Goal: Information Seeking & Learning: Understand process/instructions

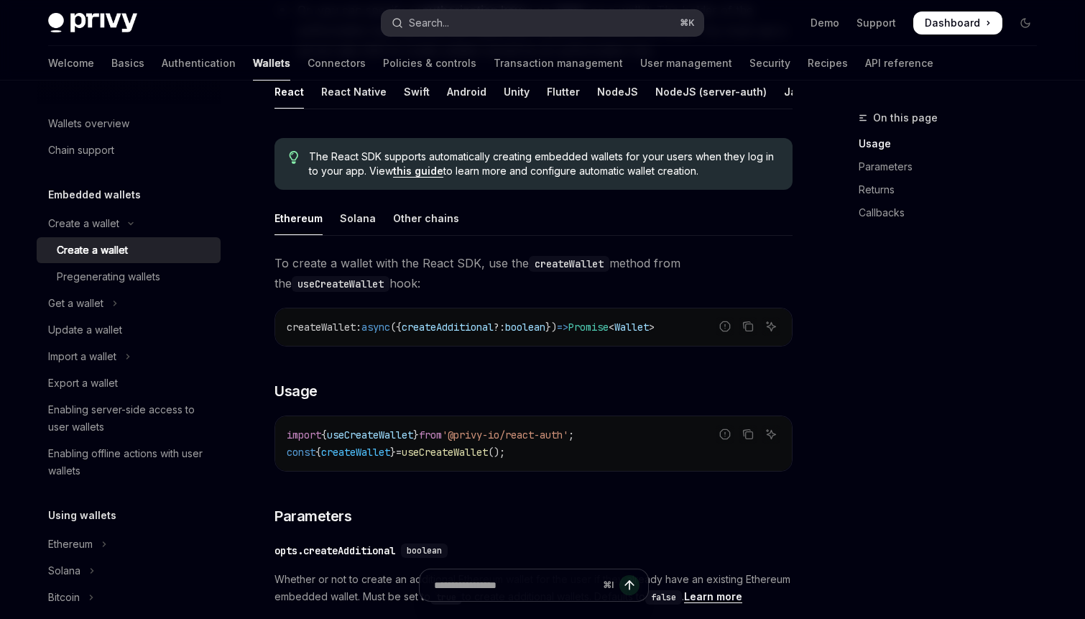
scroll to position [302, 0]
click at [506, 27] on button "Search... ⌘ K" at bounding box center [542, 23] width 322 height 26
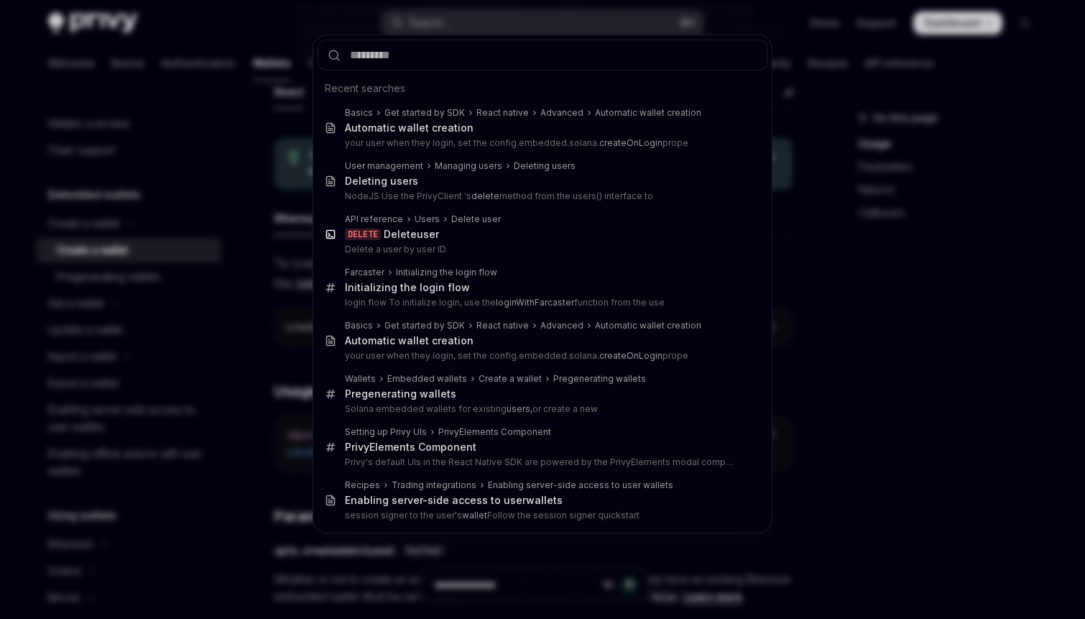
type input "********"
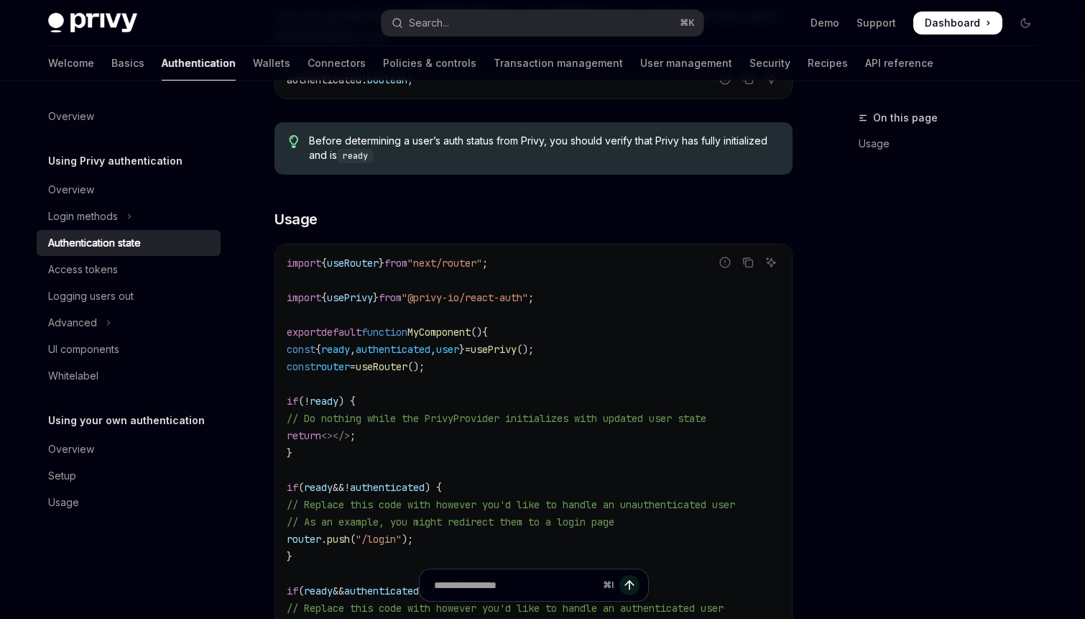
type textarea "*"
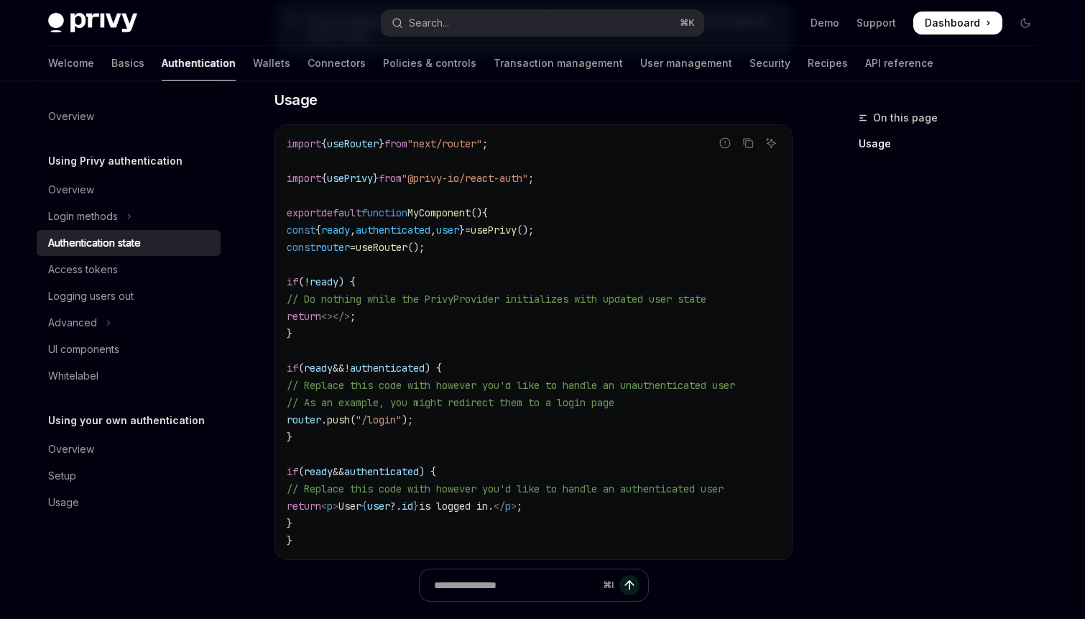
scroll to position [450, 0]
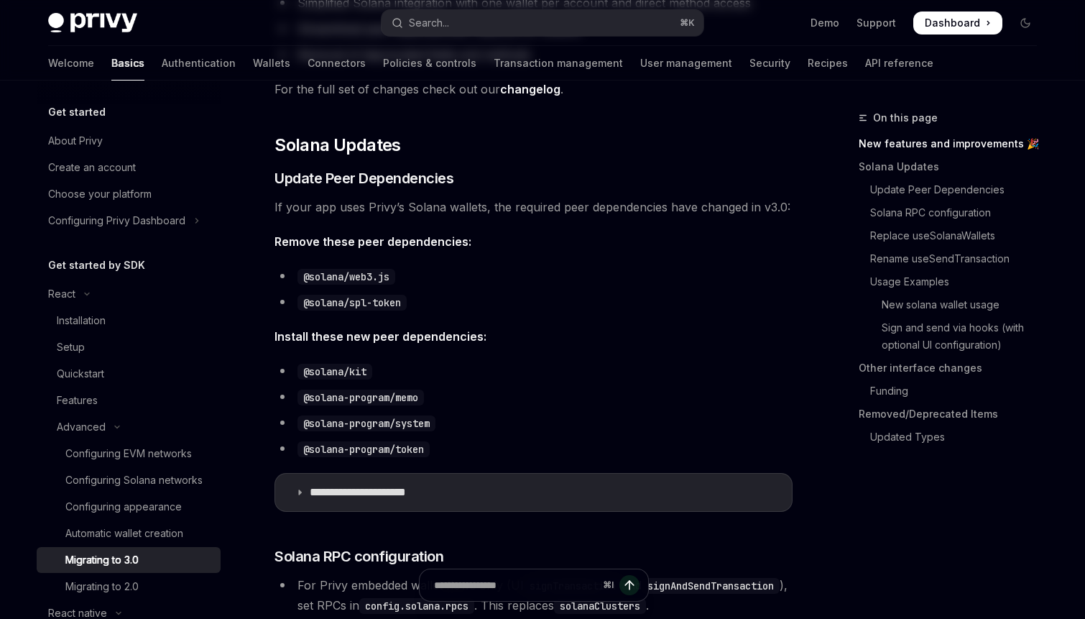
scroll to position [128, 0]
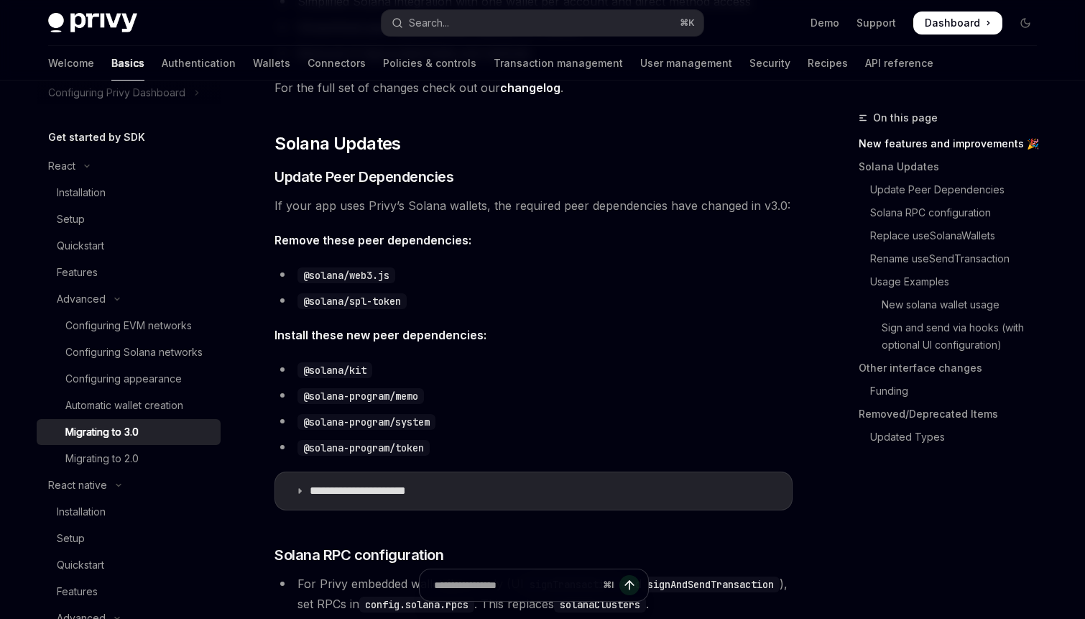
click at [986, 410] on link "Removed/Deprecated Items" at bounding box center [953, 413] width 190 height 23
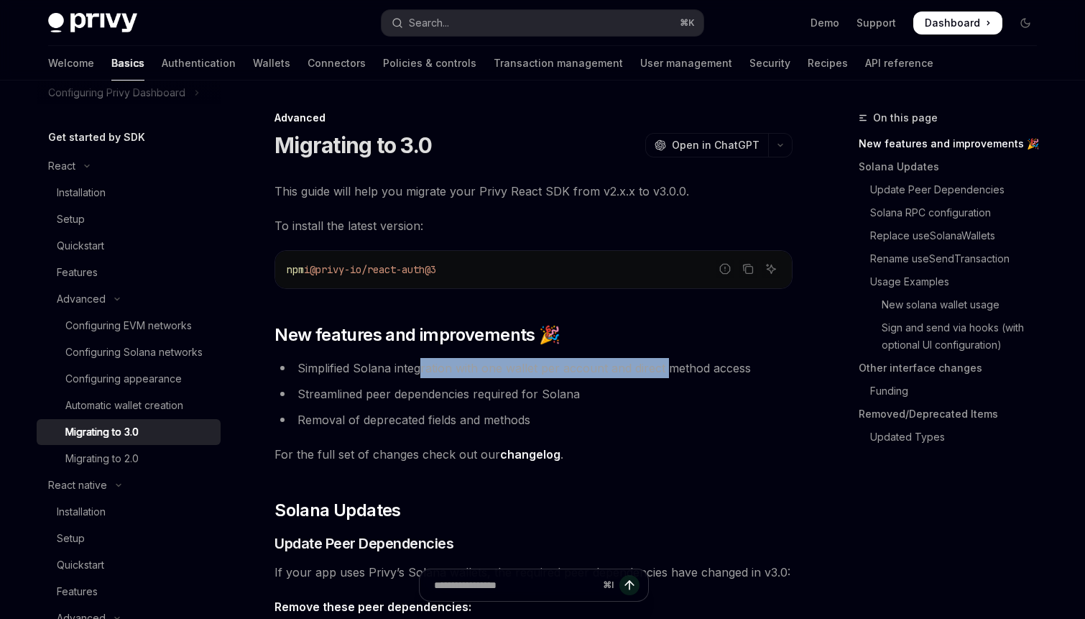
drag, startPoint x: 421, startPoint y: 364, endPoint x: 669, endPoint y: 367, distance: 247.9
click at [669, 367] on li "Simplified Solana integration with one wallet per account and direct method acc…" at bounding box center [533, 368] width 518 height 20
drag, startPoint x: 669, startPoint y: 367, endPoint x: 585, endPoint y: 369, distance: 83.3
click at [585, 369] on li "Simplified Solana integration with one wallet per account and direct method acc…" at bounding box center [533, 368] width 518 height 20
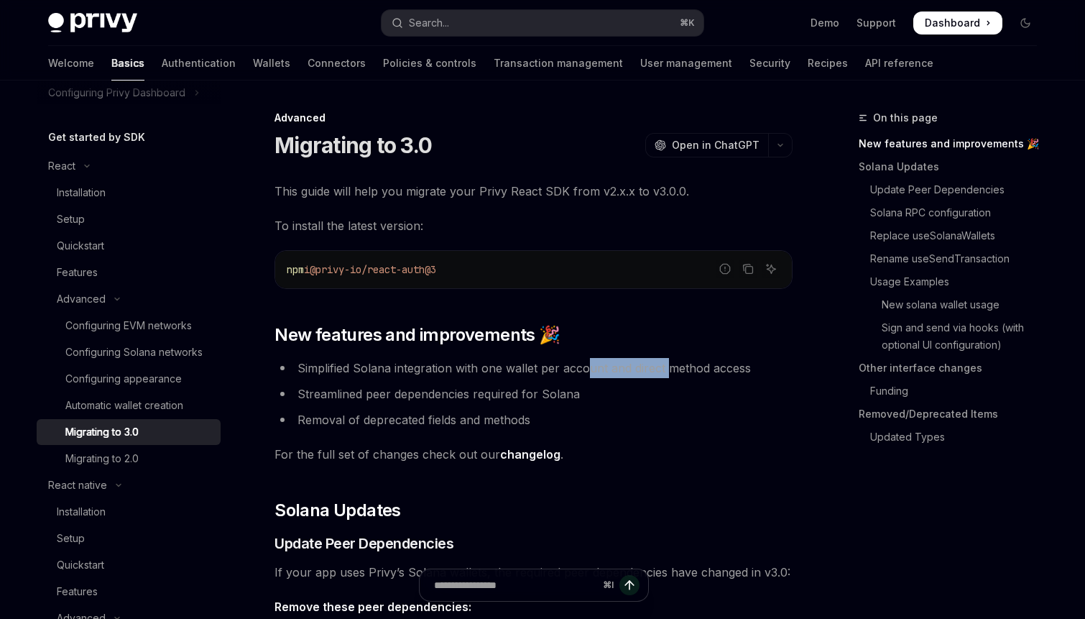
click at [585, 369] on li "Simplified Solana integration with one wallet per account and direct method acc…" at bounding box center [533, 368] width 518 height 20
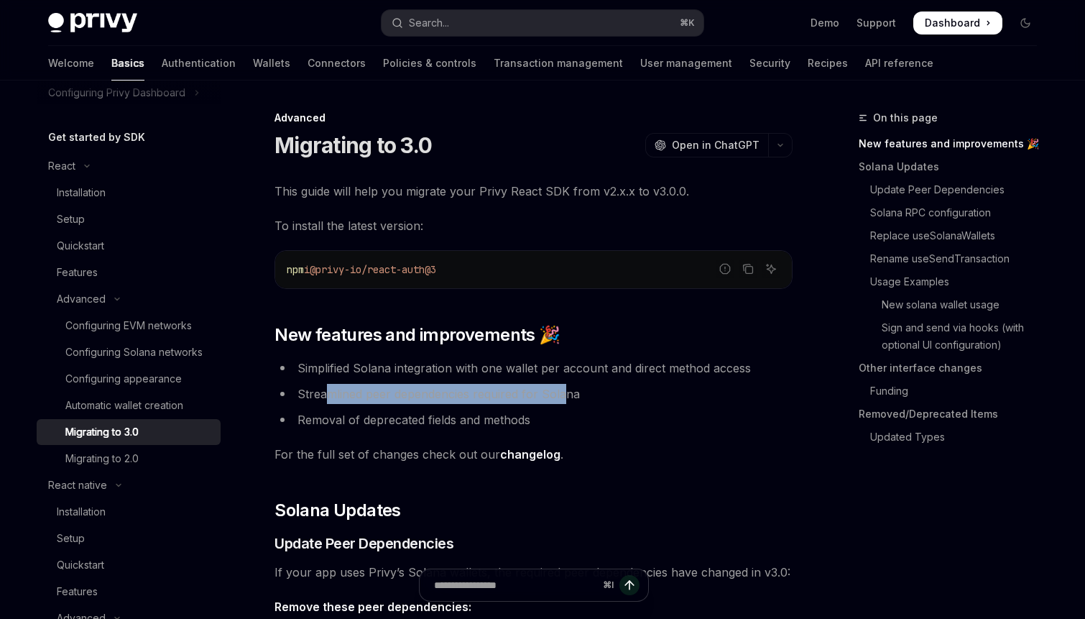
drag, startPoint x: 329, startPoint y: 394, endPoint x: 563, endPoint y: 397, distance: 234.2
click at [563, 397] on li "Streamlined peer dependencies required for Solana" at bounding box center [533, 394] width 518 height 20
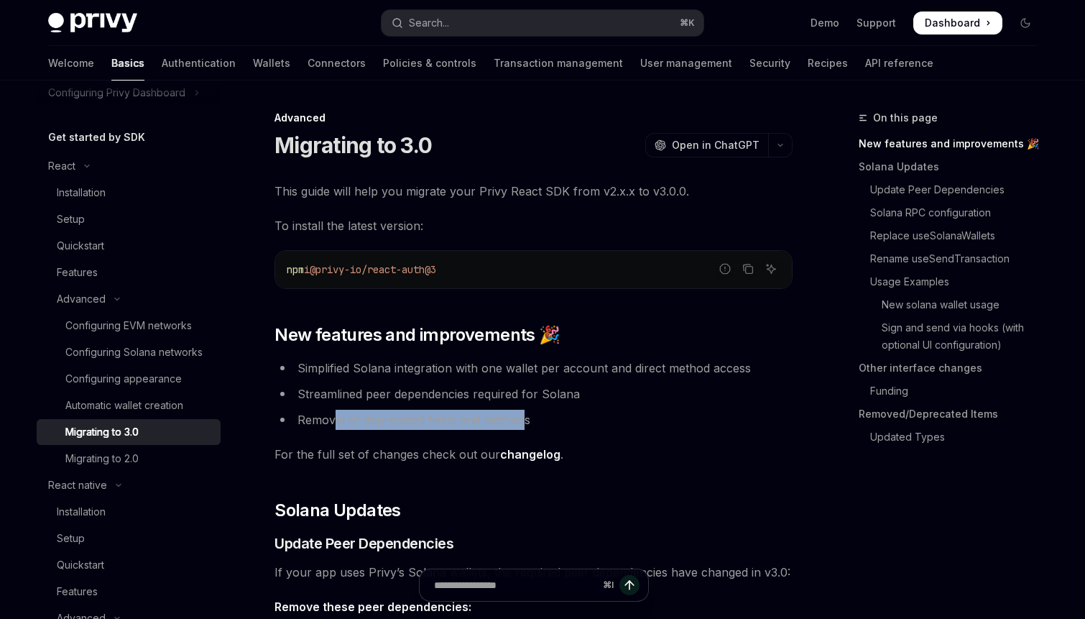
drag, startPoint x: 524, startPoint y: 421, endPoint x: 334, endPoint y: 414, distance: 190.5
click at [334, 414] on li "Removal of deprecated fields and methods" at bounding box center [533, 419] width 518 height 20
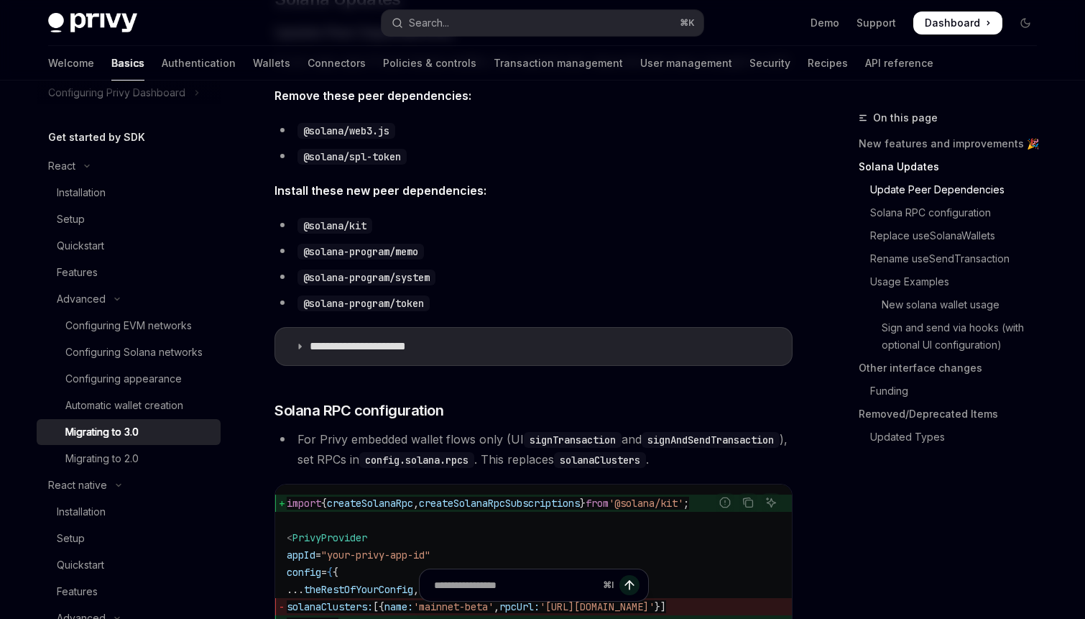
scroll to position [525, 0]
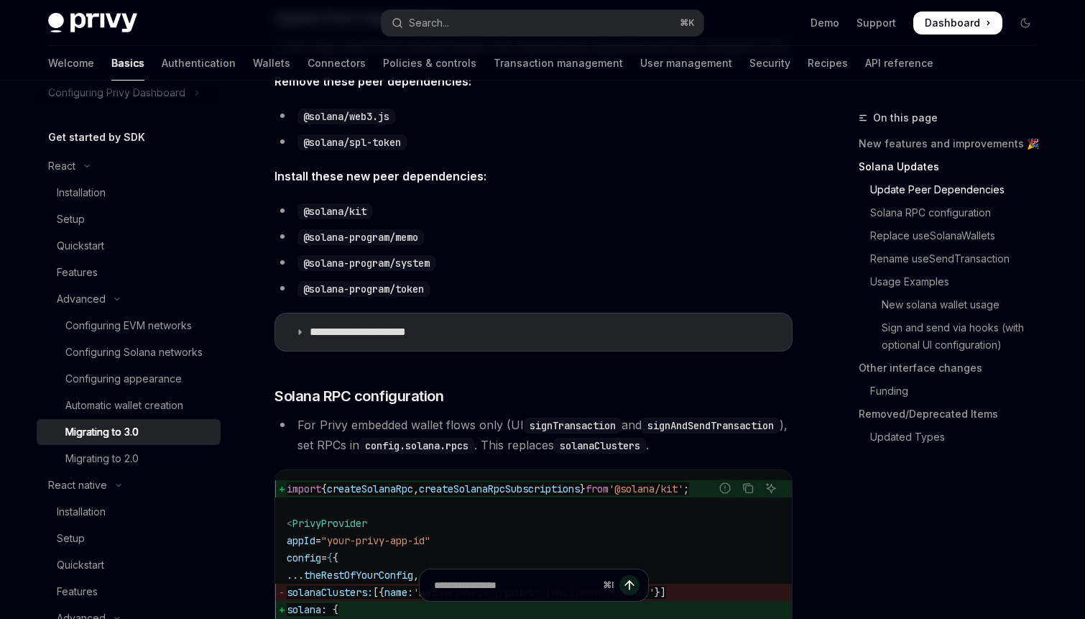
click at [535, 343] on summary "**********" at bounding box center [533, 331] width 517 height 37
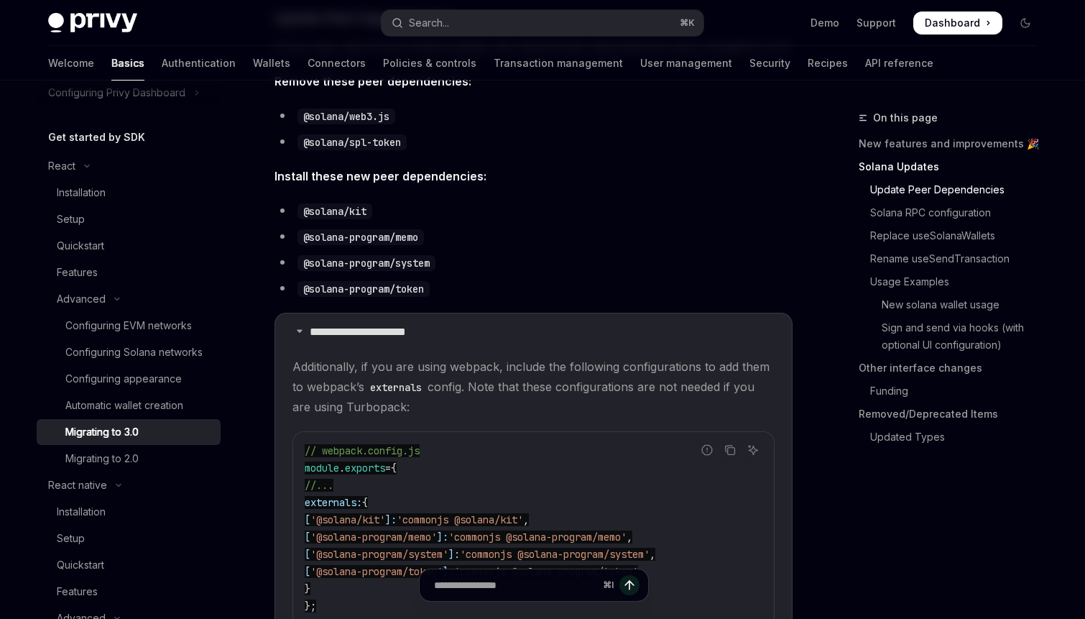
click at [535, 343] on summary "**********" at bounding box center [533, 331] width 517 height 37
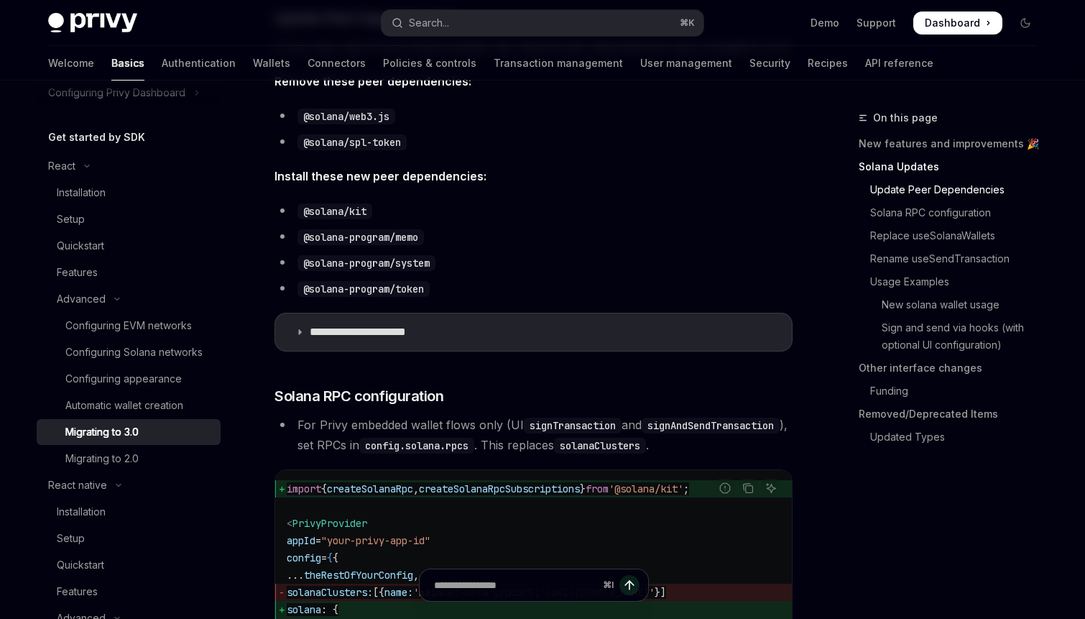
click at [535, 343] on summary "**********" at bounding box center [533, 331] width 517 height 37
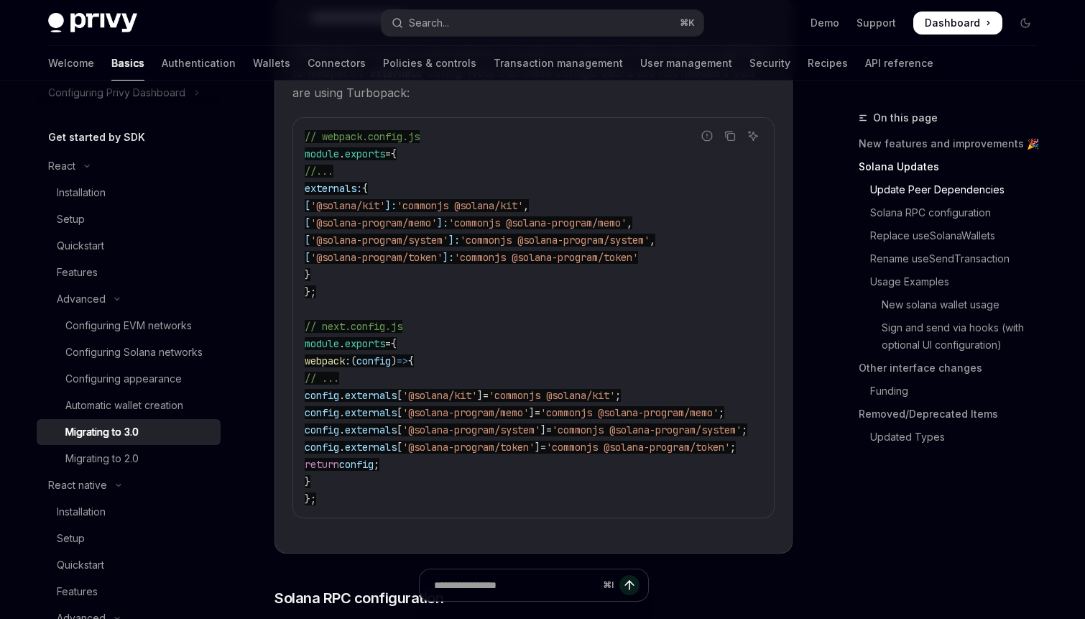
scroll to position [749, 0]
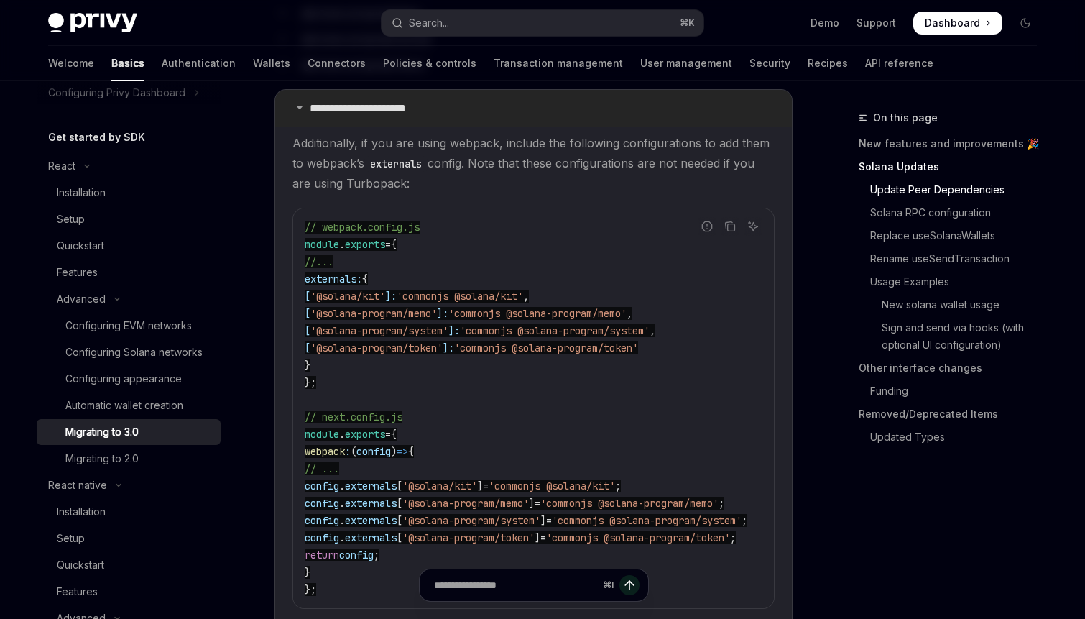
click at [478, 103] on summary "**********" at bounding box center [533, 108] width 517 height 37
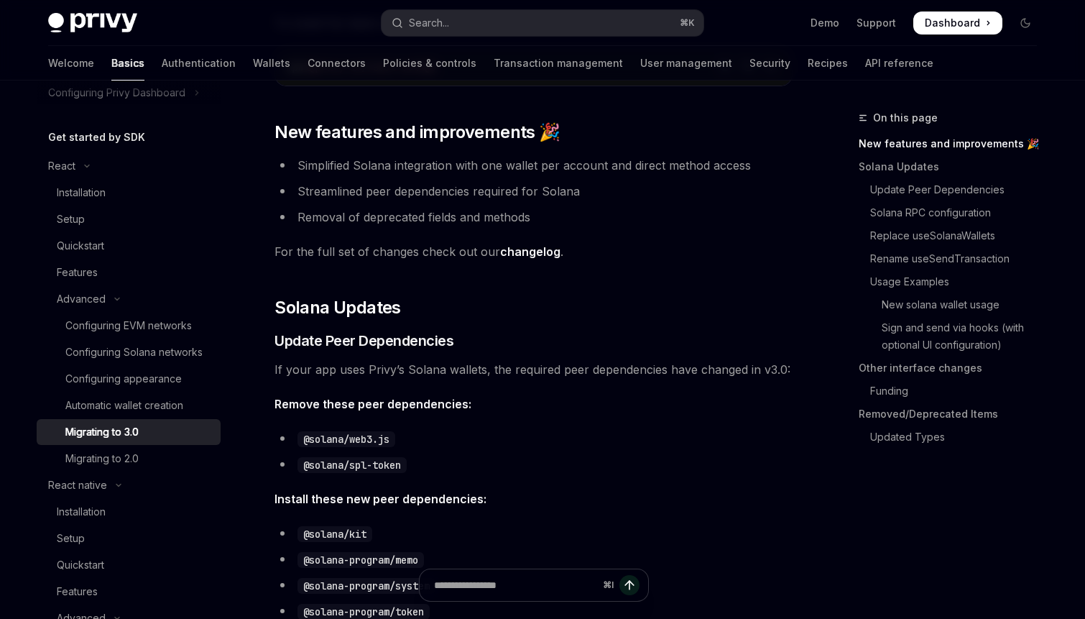
scroll to position [213, 0]
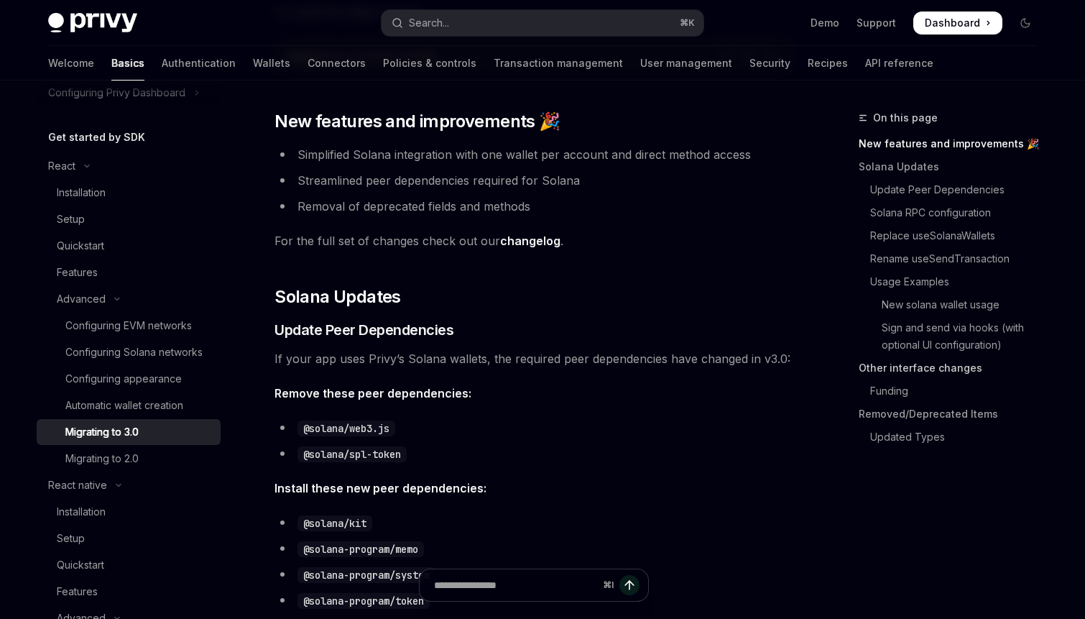
click at [887, 372] on link "Other interface changes" at bounding box center [953, 367] width 190 height 23
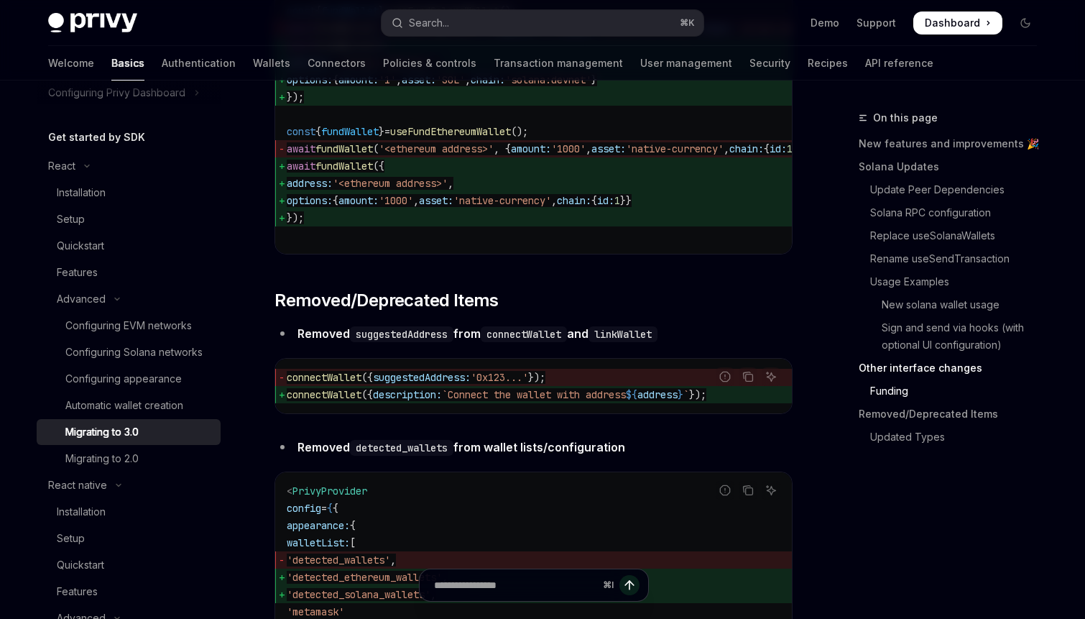
scroll to position [4548, 0]
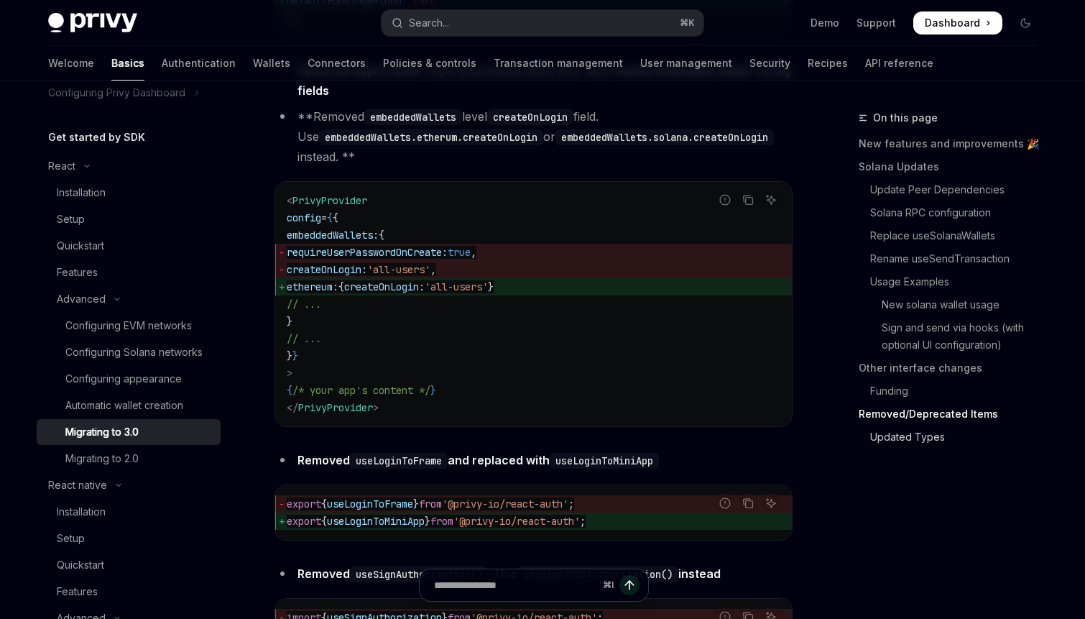
click at [900, 436] on link "Updated Types" at bounding box center [953, 436] width 190 height 23
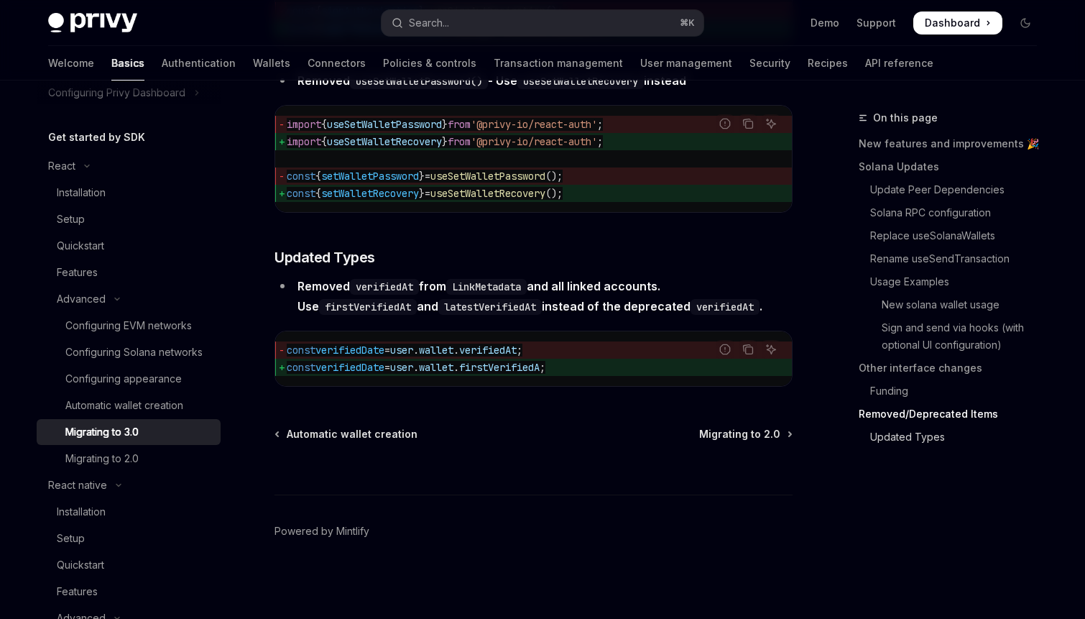
scroll to position [6464, 0]
click at [436, 22] on div "Search..." at bounding box center [429, 22] width 40 height 17
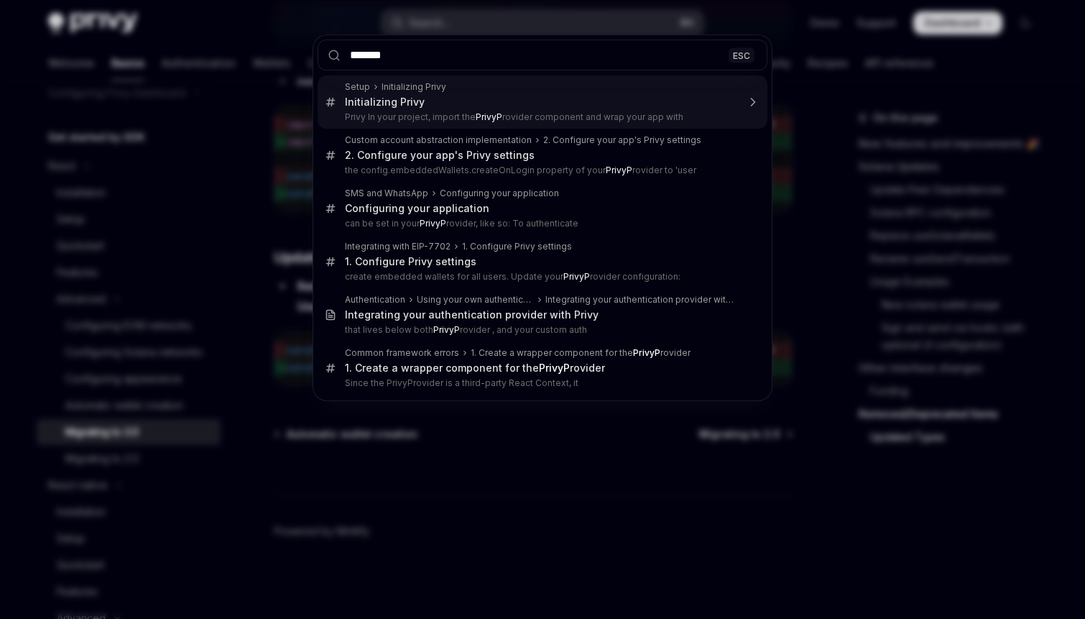
type input "********"
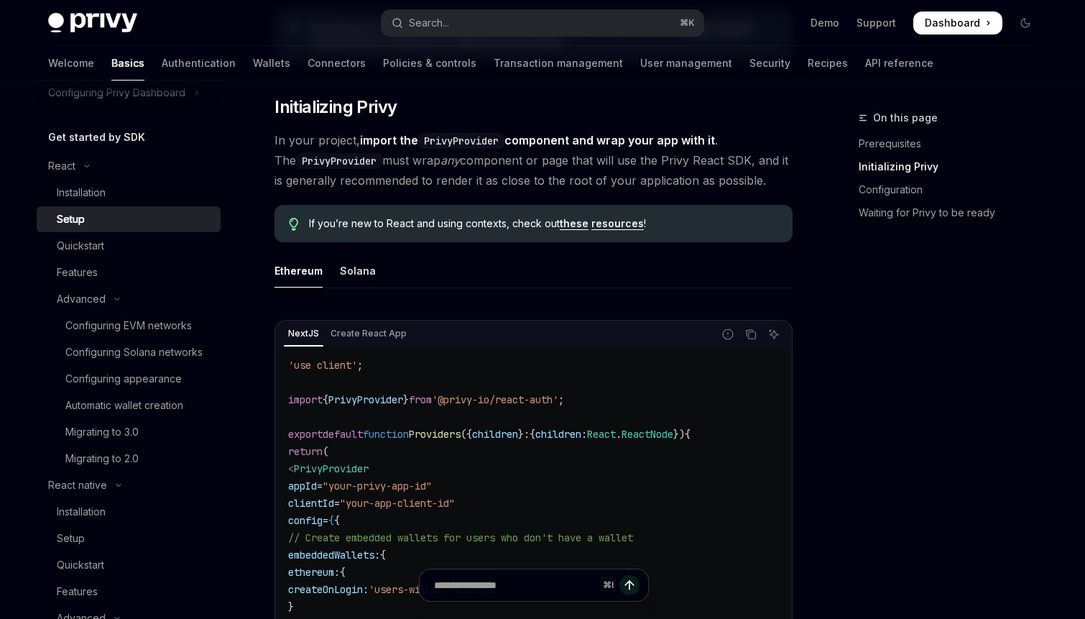
scroll to position [244, 0]
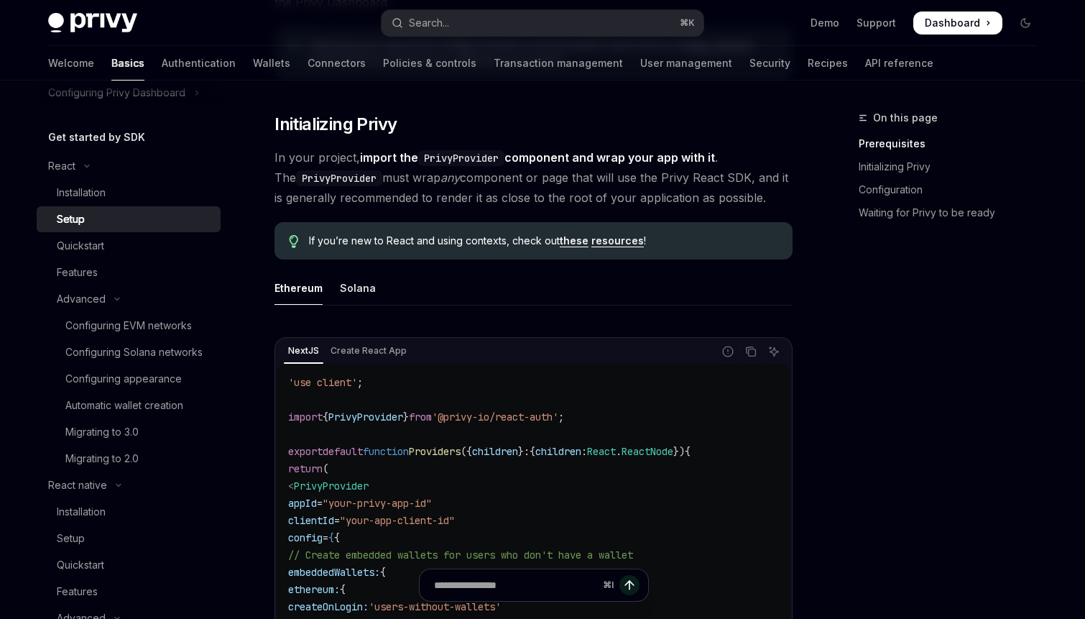
click at [468, 163] on code "PrivyProvider" at bounding box center [461, 158] width 86 height 16
copy code "PrivyProvider"
click at [253, 68] on link "Wallets" at bounding box center [271, 63] width 37 height 34
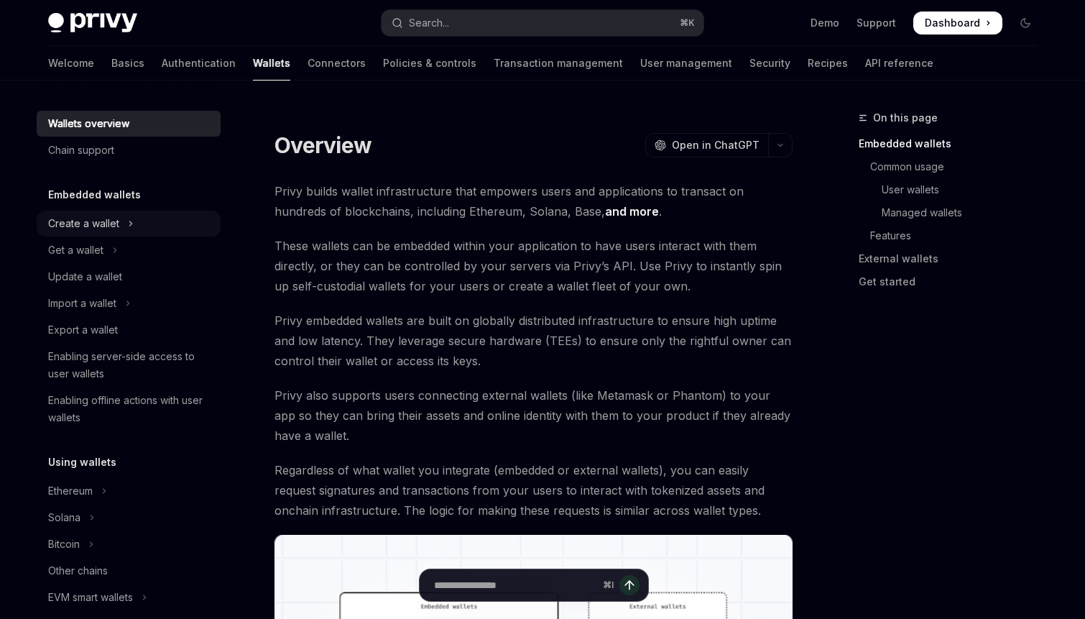
click at [130, 221] on icon "Toggle Create a wallet section" at bounding box center [131, 223] width 2 height 4
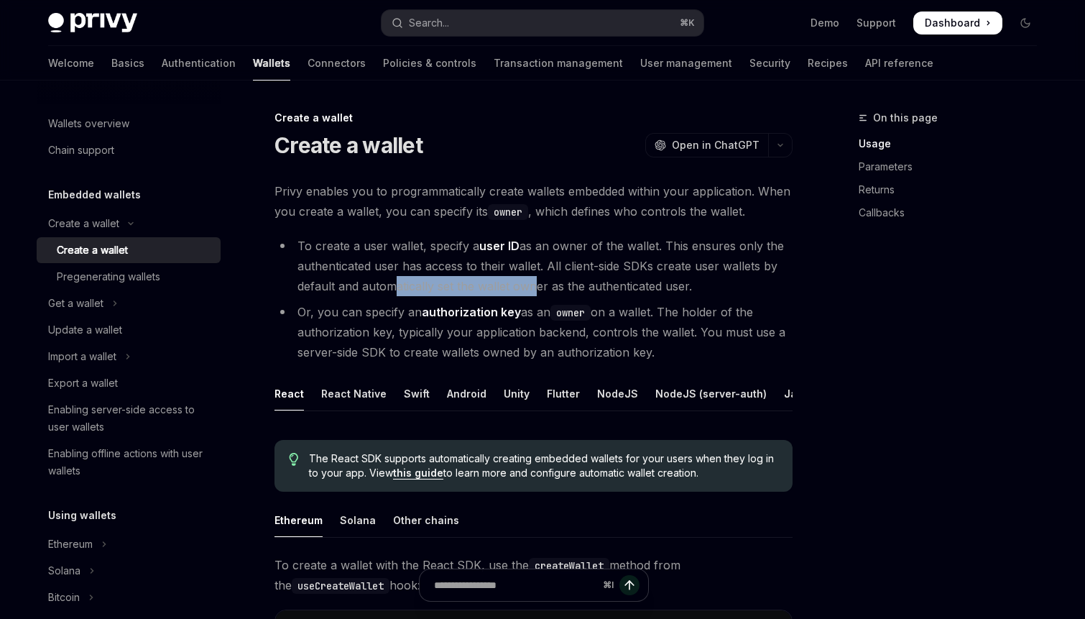
drag, startPoint x: 389, startPoint y: 287, endPoint x: 531, endPoint y: 287, distance: 142.2
click at [531, 287] on li "To create a user wallet, specify a user ID as an owner of the wallet. This ensu…" at bounding box center [533, 266] width 518 height 60
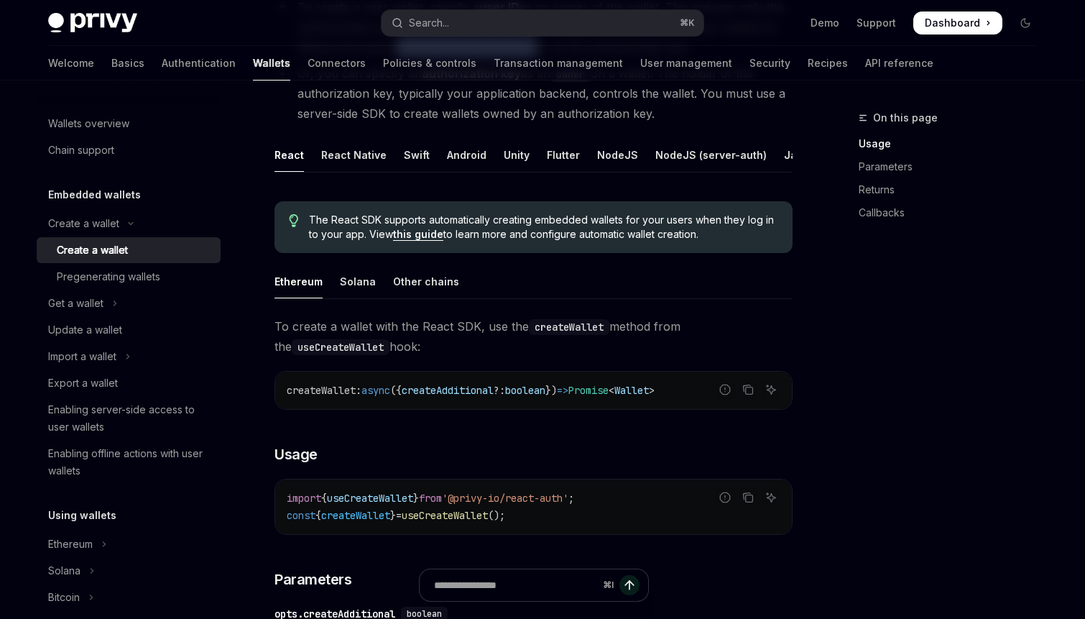
scroll to position [203, 0]
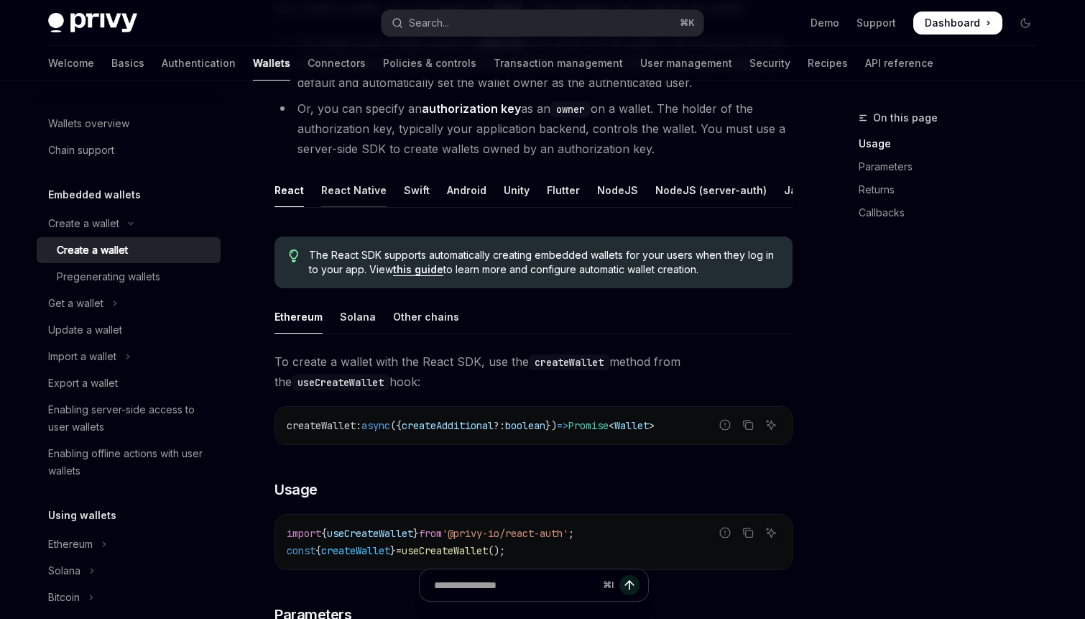
click at [361, 193] on div "React Native" at bounding box center [353, 190] width 65 height 34
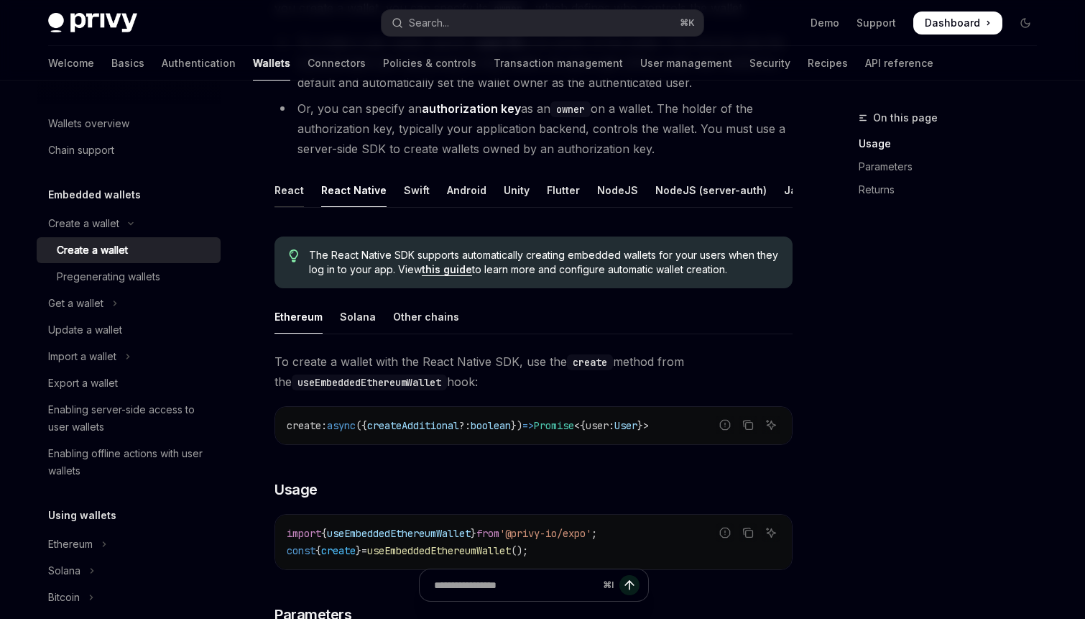
click at [298, 186] on div "React" at bounding box center [288, 190] width 29 height 34
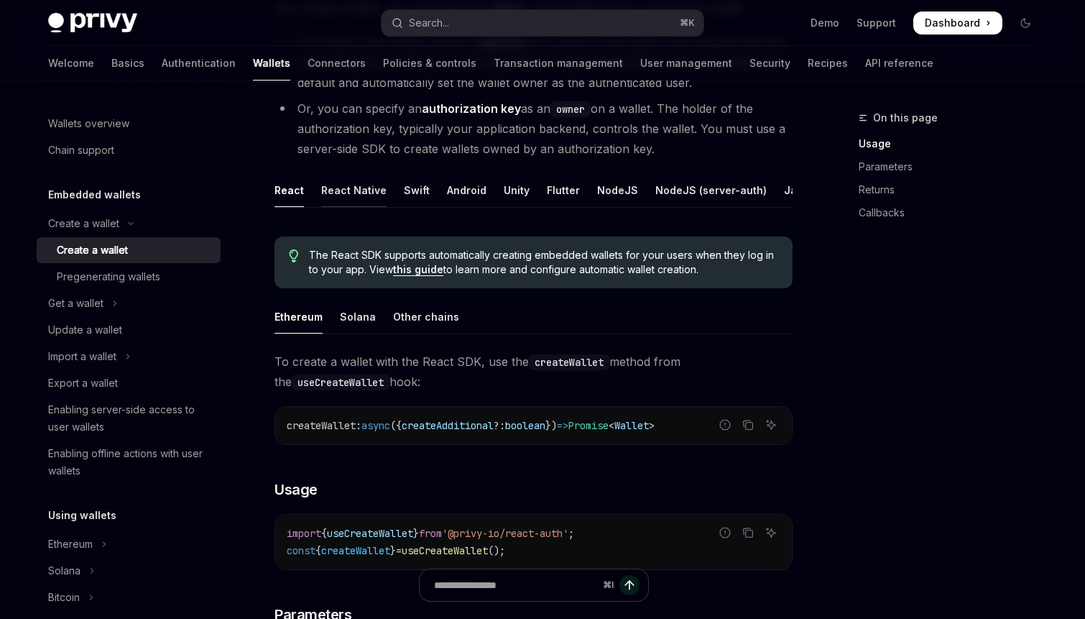
click at [369, 190] on div "React Native" at bounding box center [353, 190] width 65 height 34
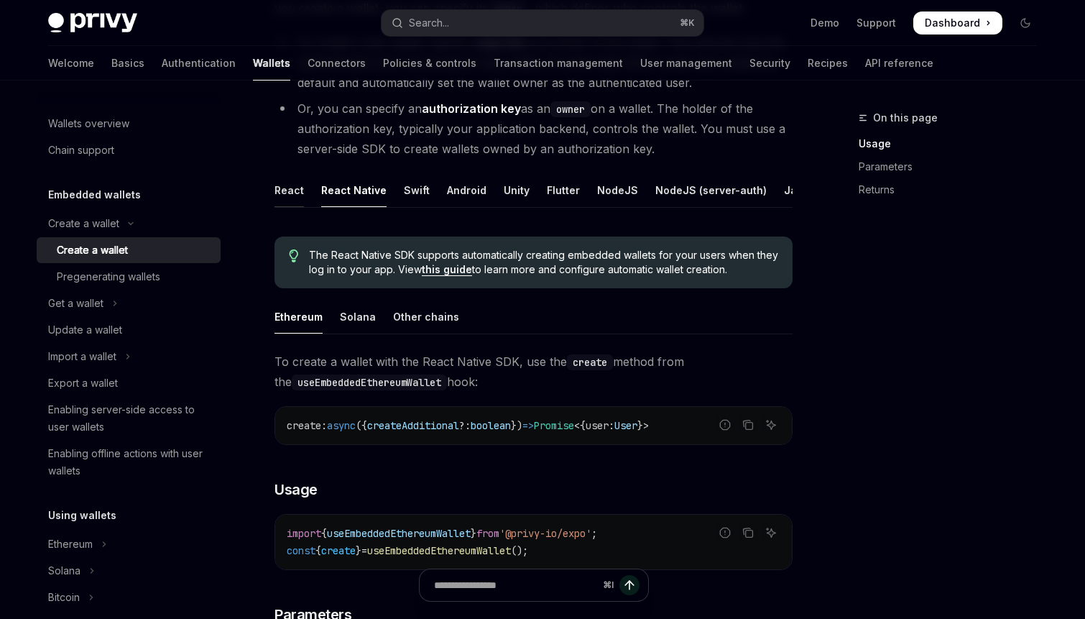
click at [293, 182] on div "React" at bounding box center [288, 190] width 29 height 34
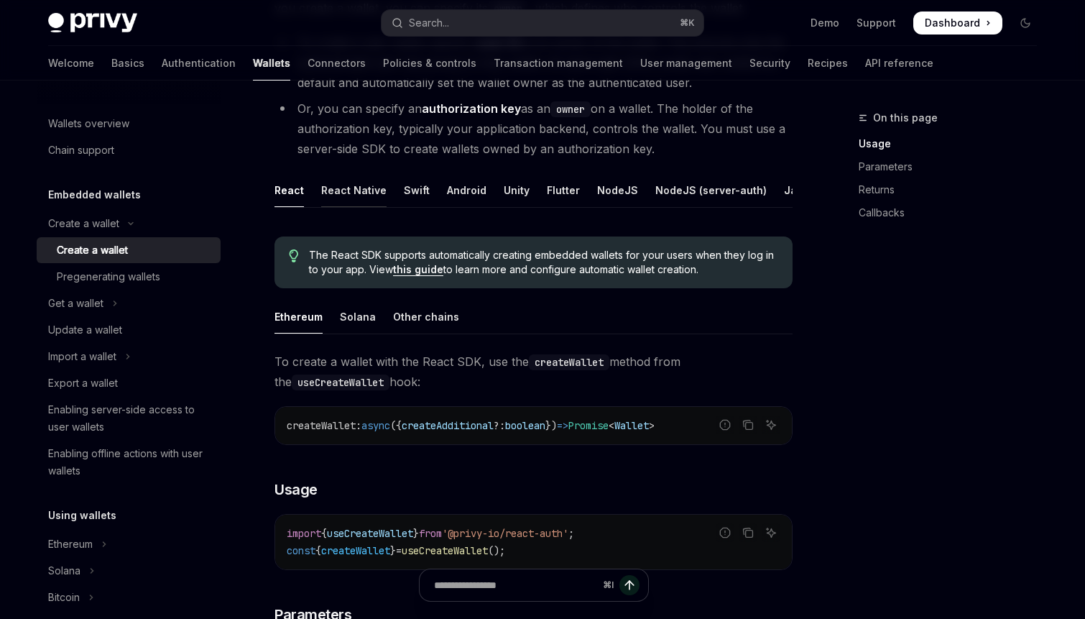
click at [335, 185] on div "React Native" at bounding box center [353, 190] width 65 height 34
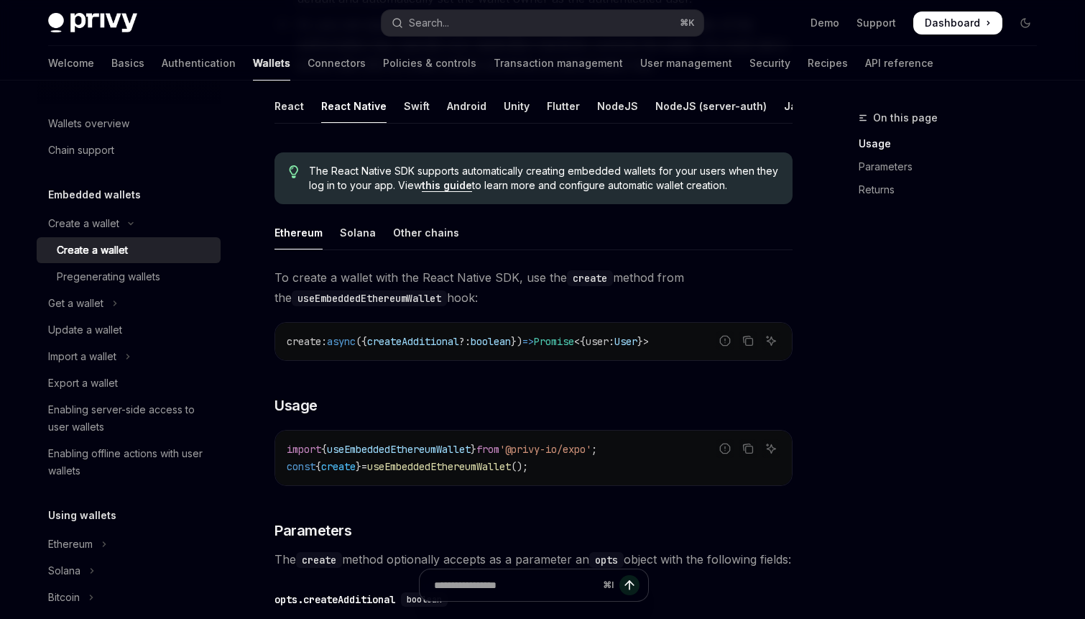
scroll to position [233, 0]
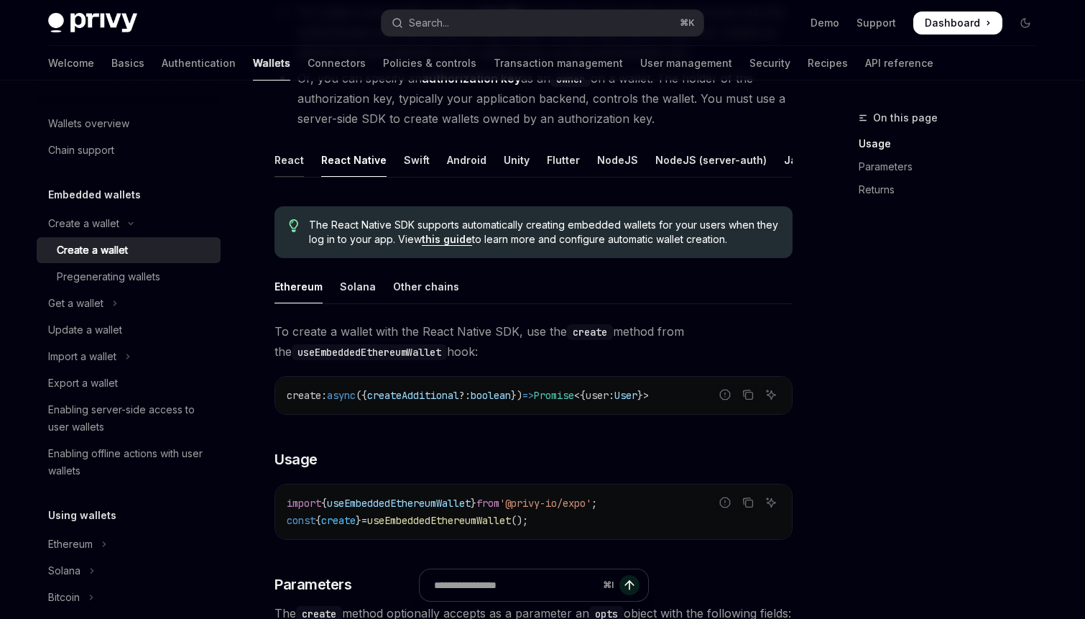
click at [292, 162] on div "React" at bounding box center [288, 160] width 29 height 34
type textarea "*"
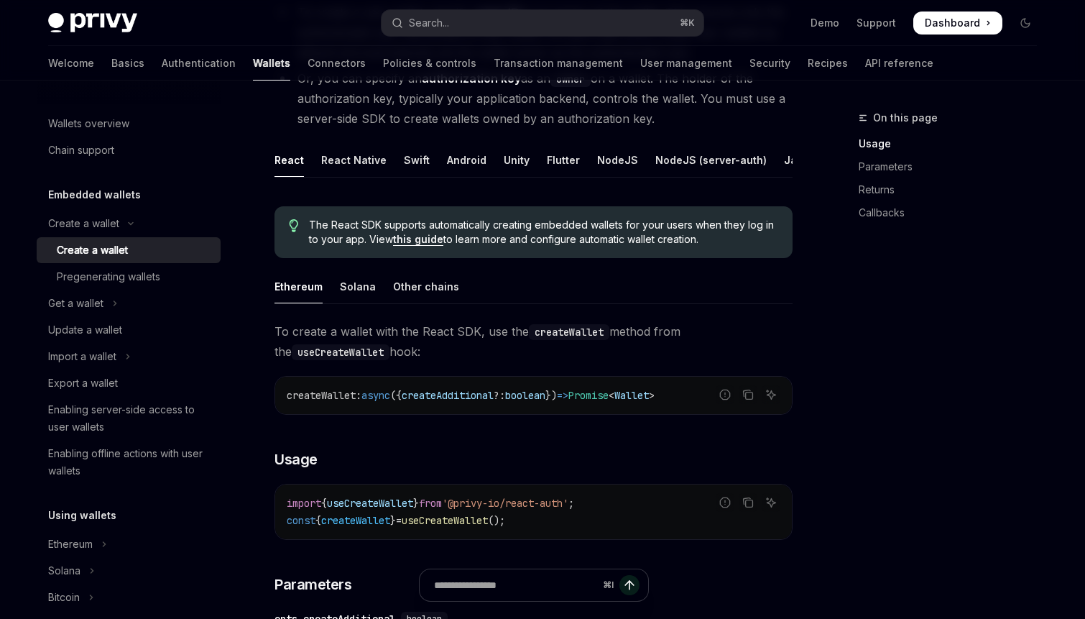
click at [425, 239] on link "this guide" at bounding box center [418, 239] width 50 height 13
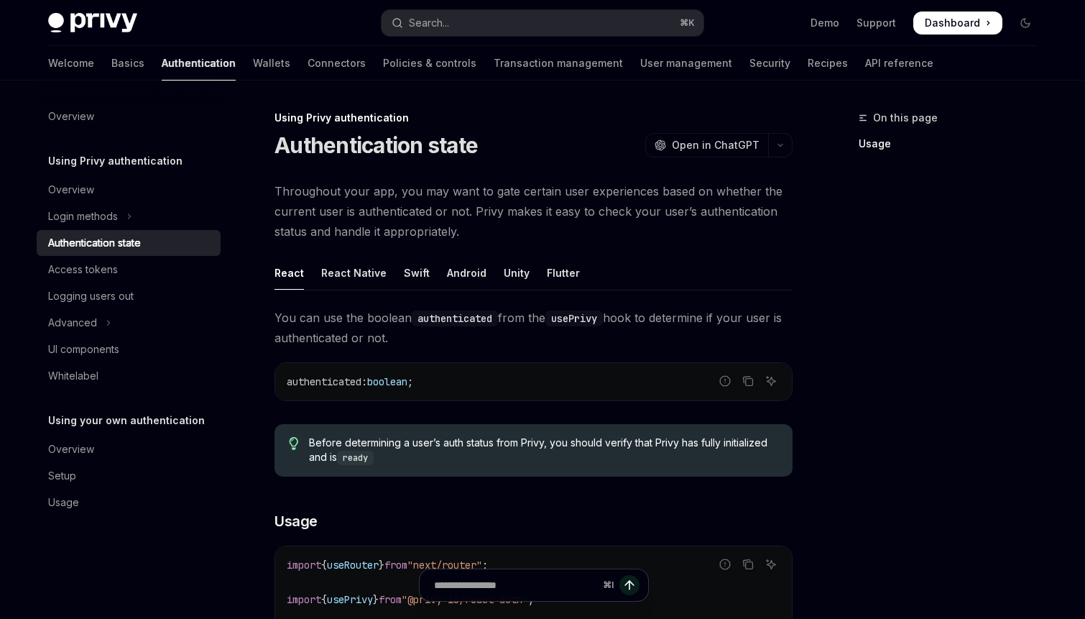
scroll to position [450, 0]
